Goal: Transaction & Acquisition: Purchase product/service

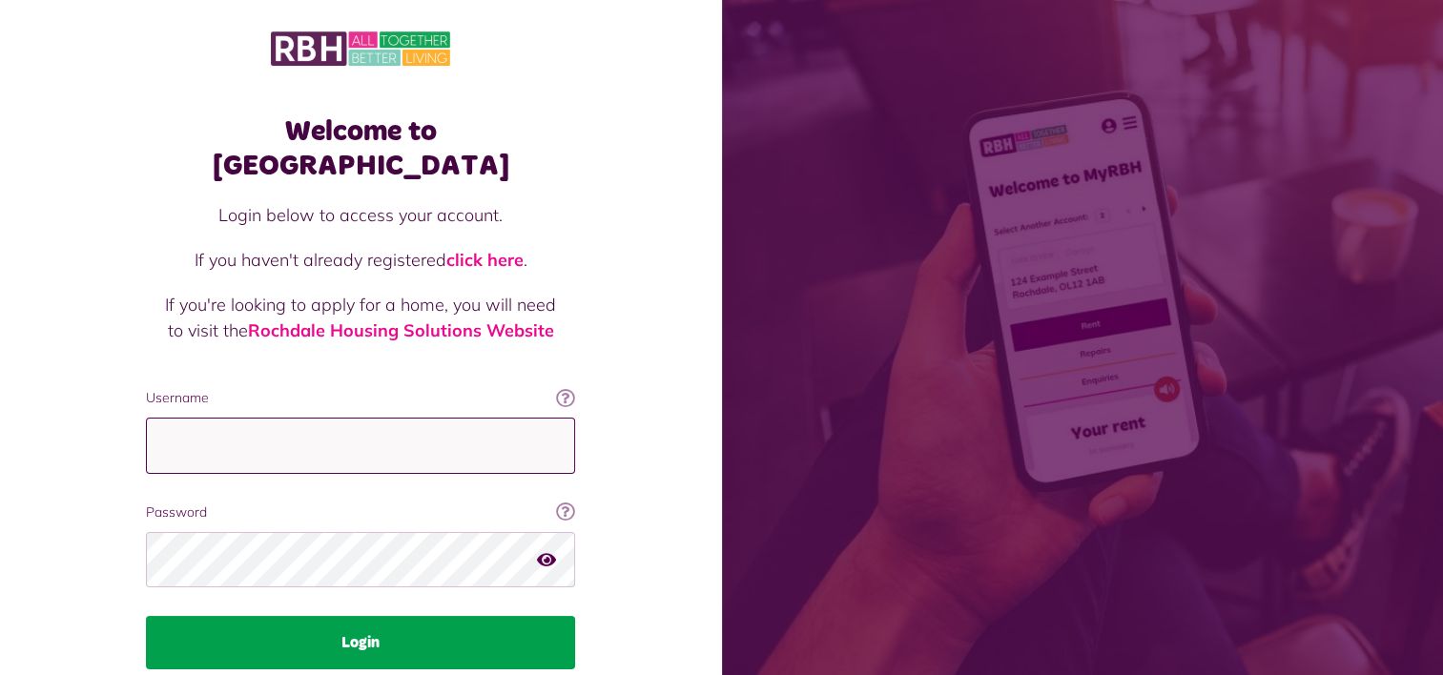
type input "**********"
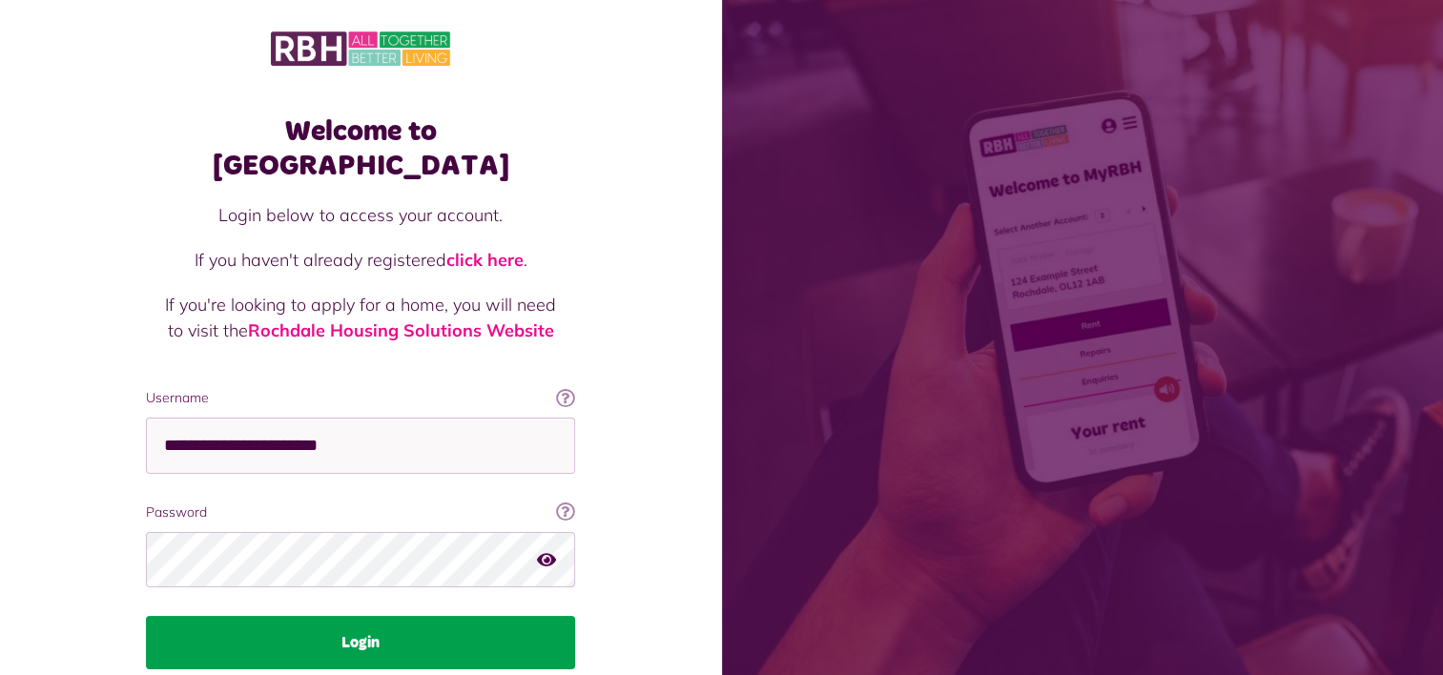
click at [339, 616] on button "Login" at bounding box center [360, 642] width 429 height 53
click at [431, 616] on button "Login" at bounding box center [360, 642] width 429 height 53
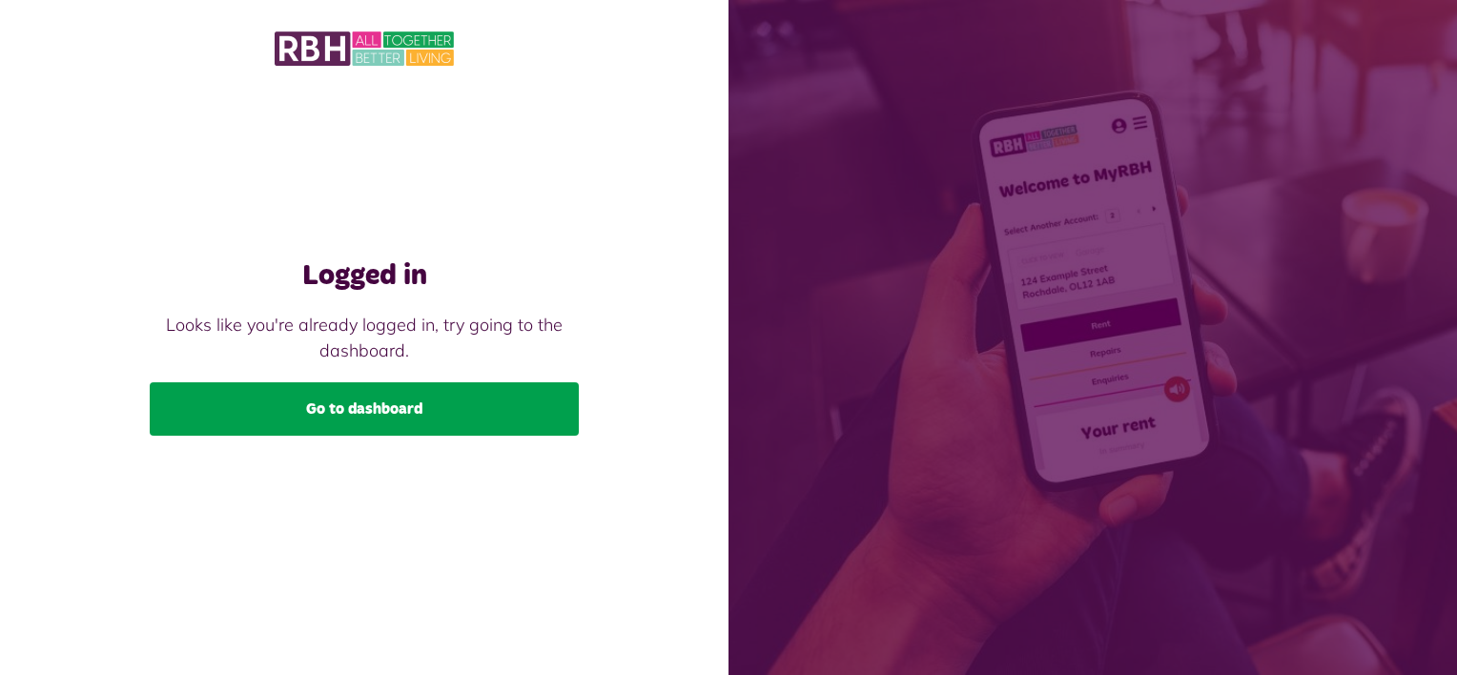
click at [318, 401] on link "Go to dashboard" at bounding box center [364, 408] width 429 height 53
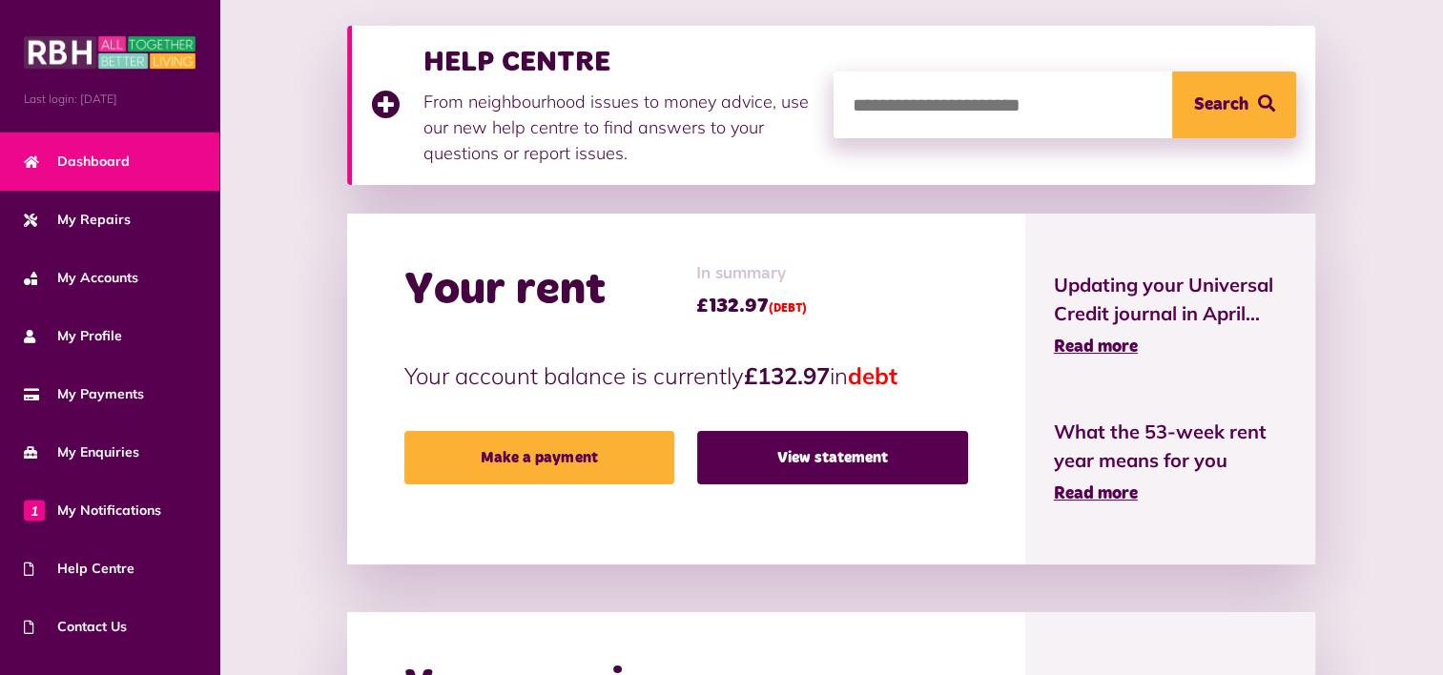
scroll to position [286, 0]
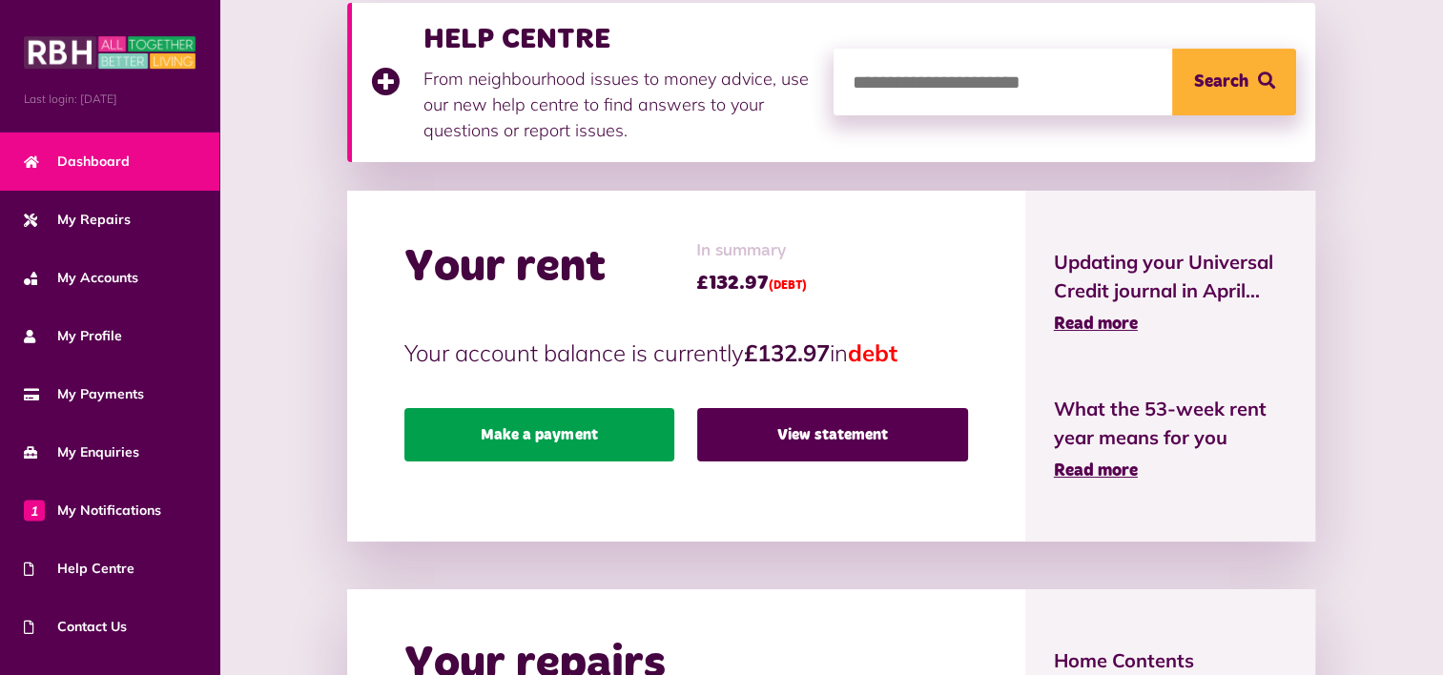
click at [566, 429] on link "Make a payment" at bounding box center [539, 434] width 271 height 53
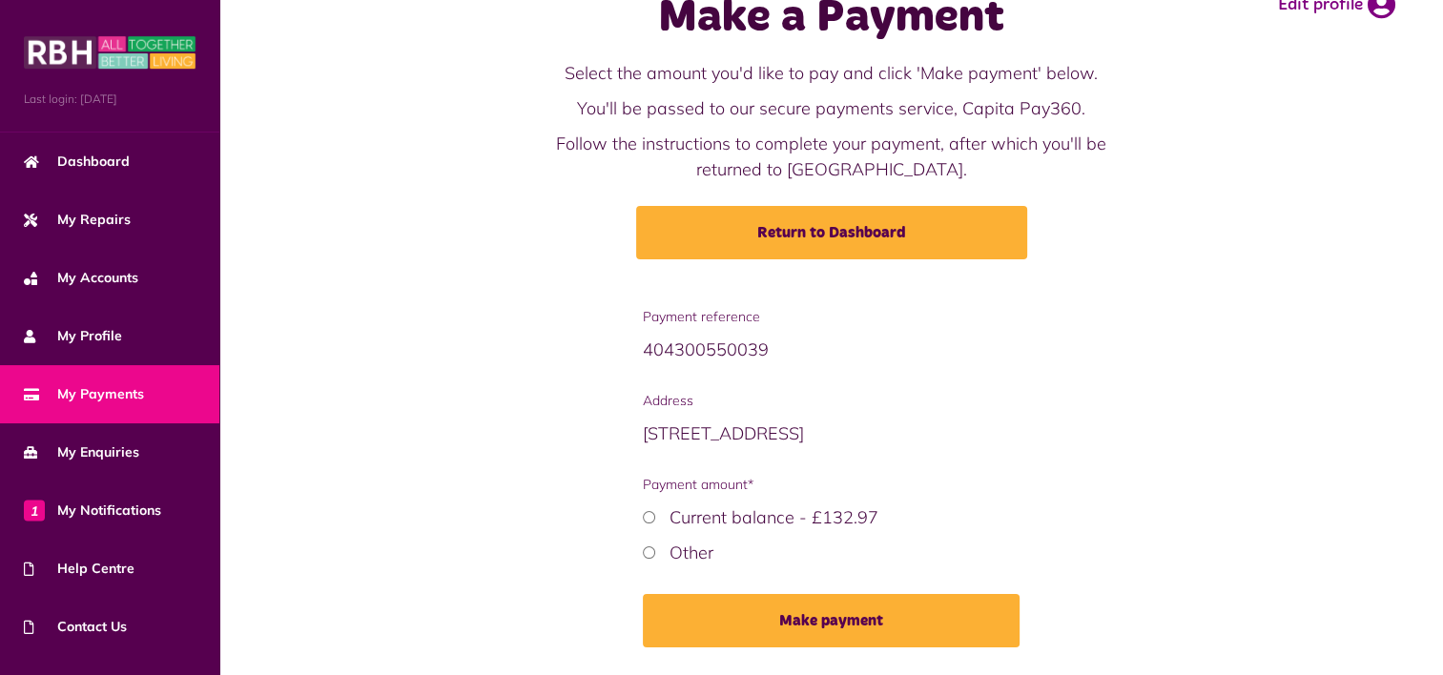
scroll to position [114, 0]
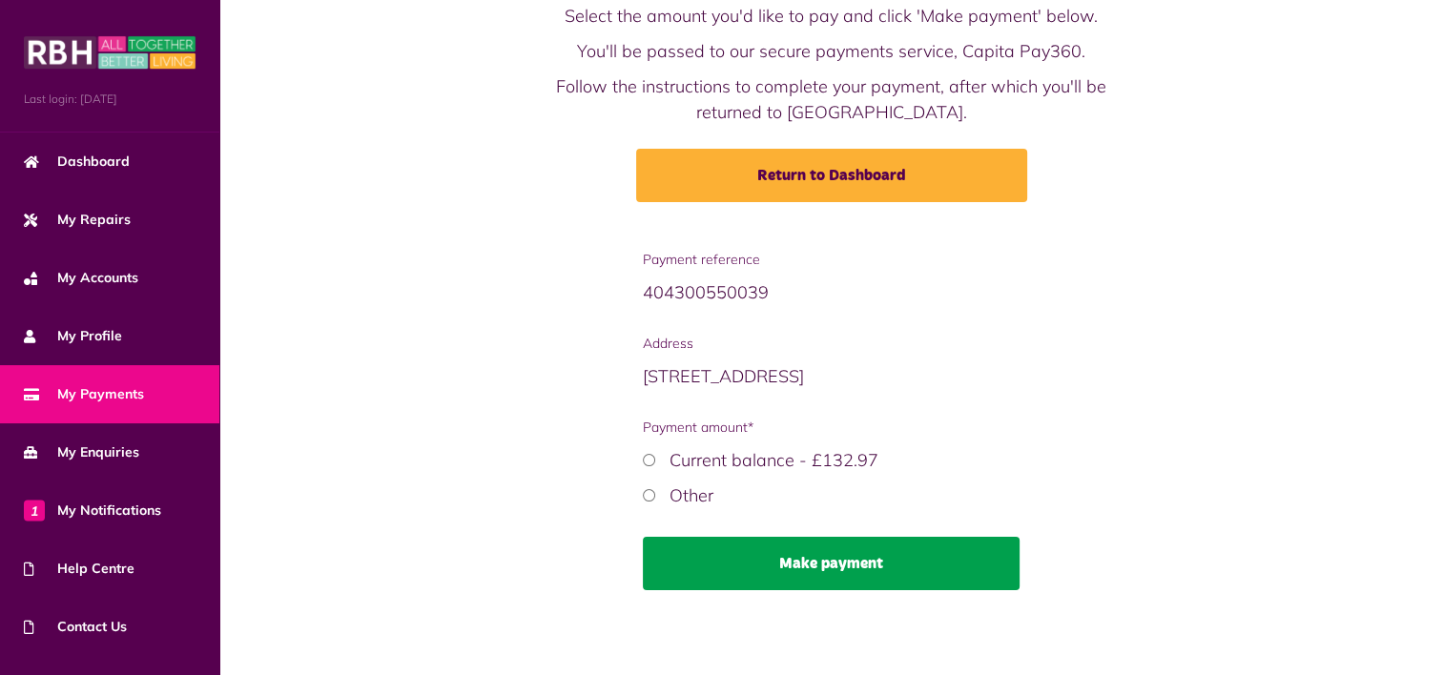
click at [745, 563] on button "Make payment" at bounding box center [831, 563] width 376 height 53
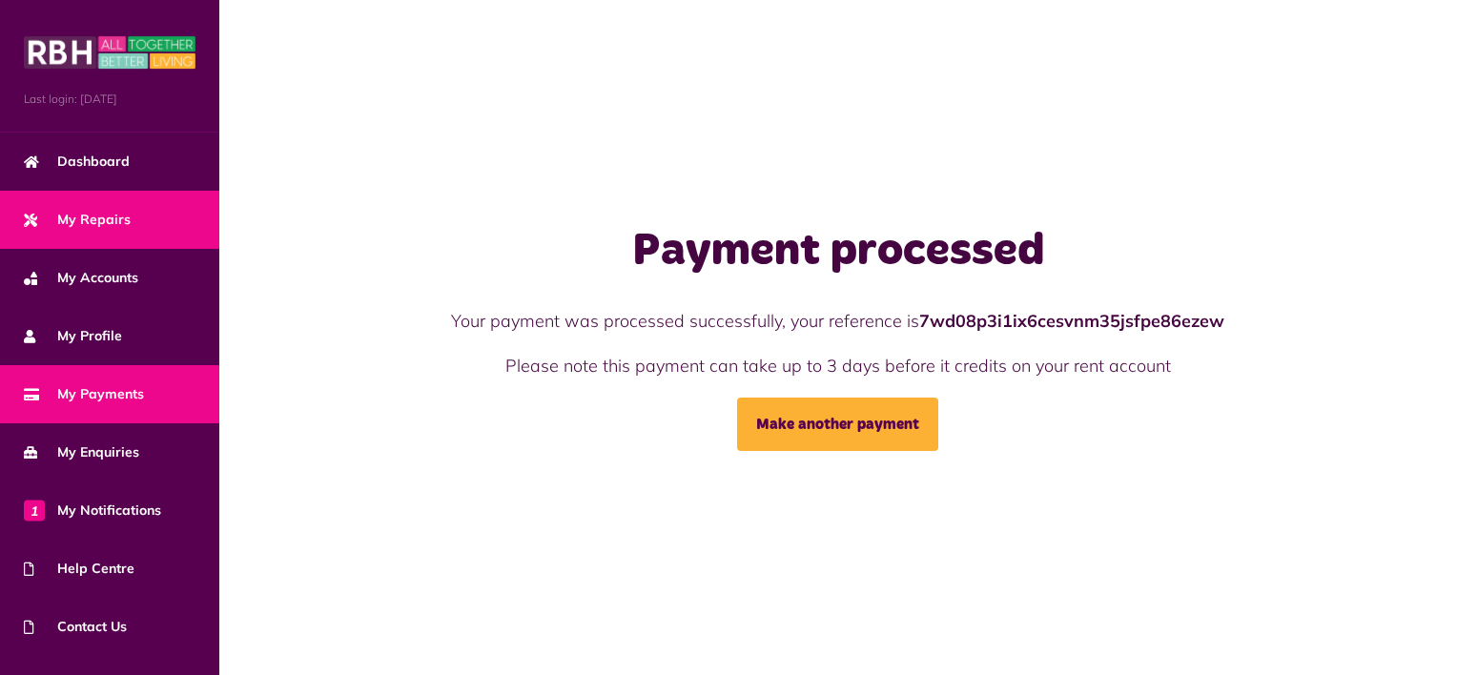
click at [111, 206] on link "My Repairs" at bounding box center [109, 220] width 219 height 58
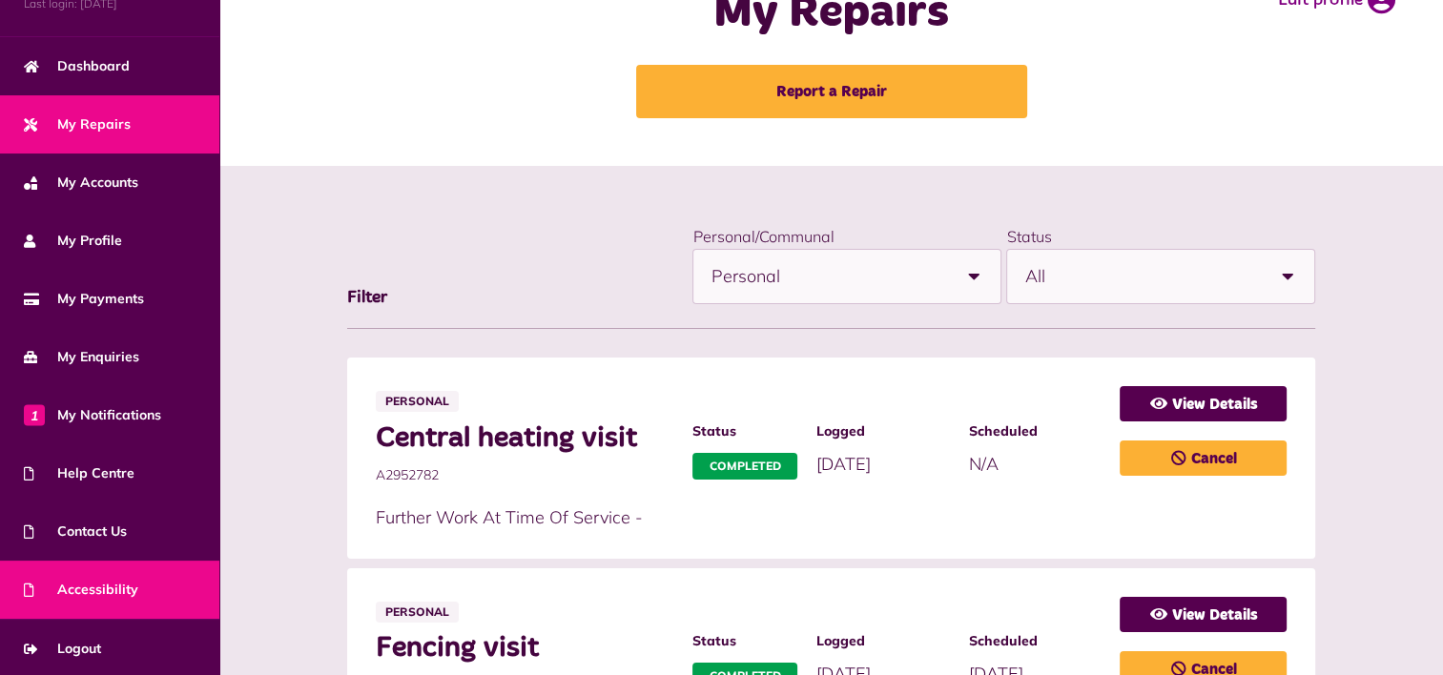
scroll to position [95, 0]
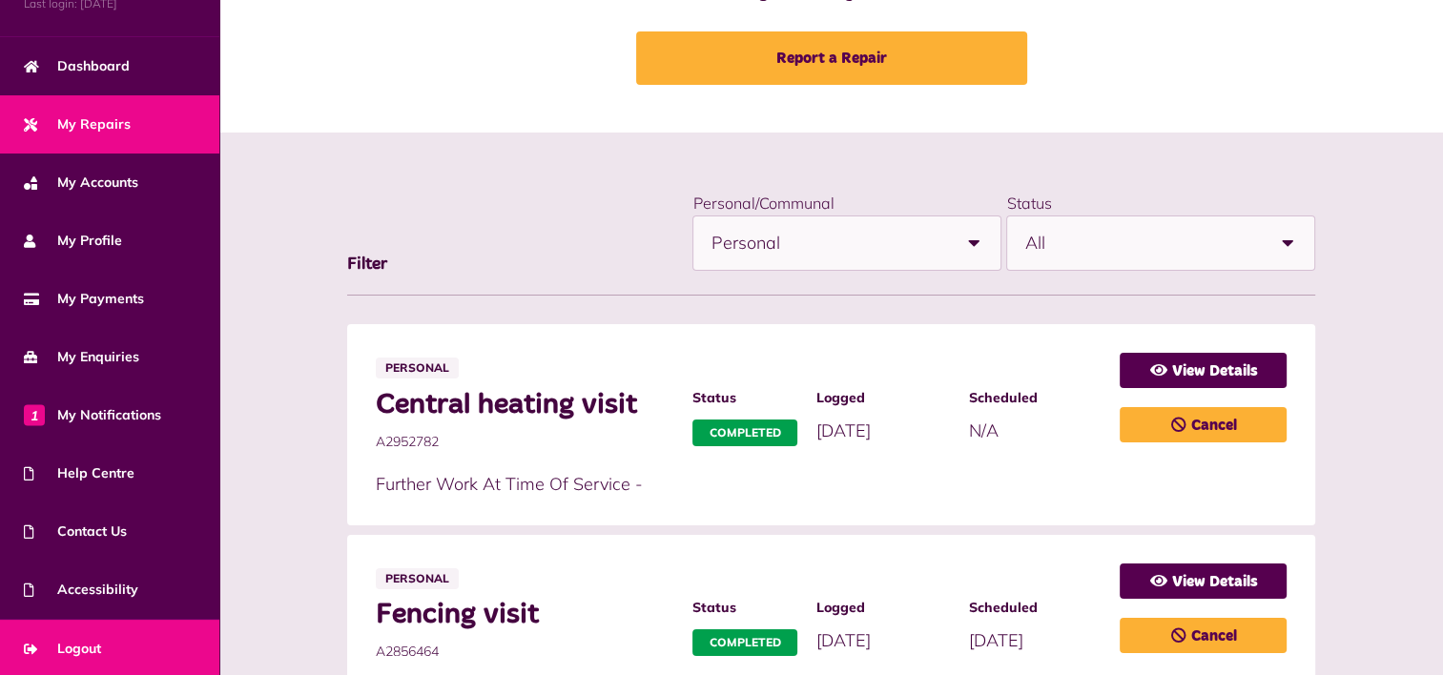
click at [86, 639] on span "Logout" at bounding box center [62, 649] width 77 height 20
